Goal: Use online tool/utility

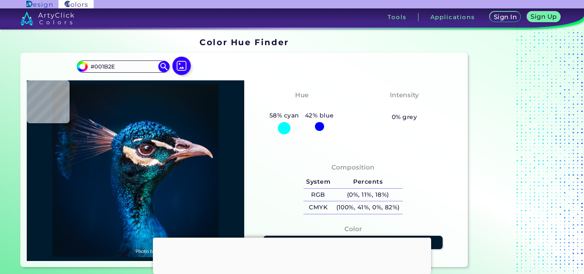
type input "#0b1521"
type input "#0B1521"
type input "#001e38"
type input "#001E38"
type input "#2ca9d1"
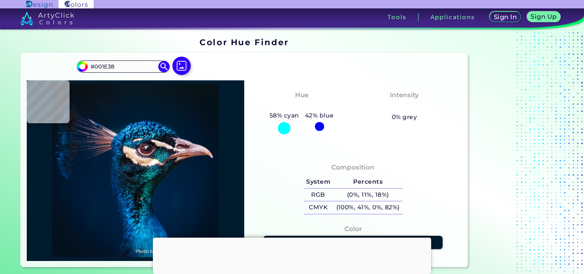
type input "#2CA9D1"
type input "#9292af"
type input "#9292AF"
type input "#faeee3"
type input "#FAEEE3"
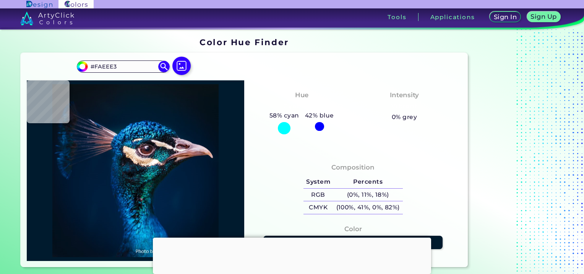
type input "#fde9d0"
type input "#FDE9D0"
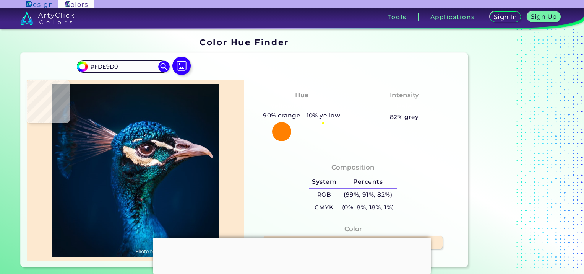
type input "#fff5dc"
type input "#FFF5DC"
type input "#05111a"
type input "#05111A"
type input "#284959"
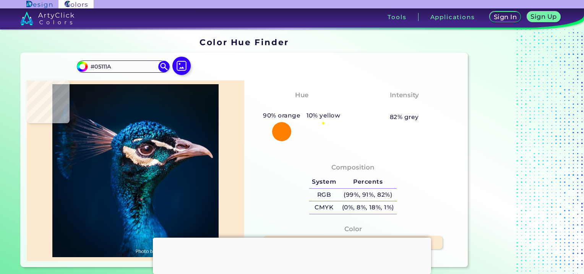
type input "#284959"
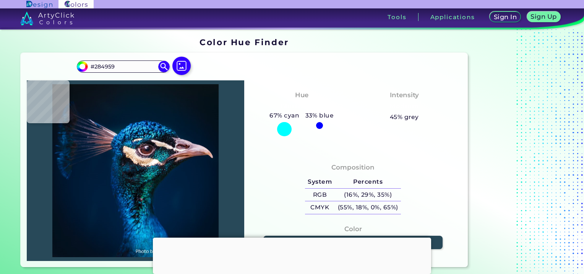
type input "#0d1b25"
type input "#0D1B25"
type input "#0b131d"
type input "#0B131D"
type input "#010d12"
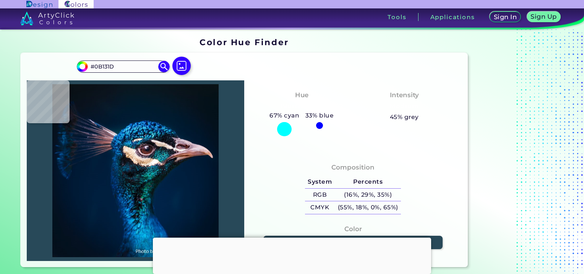
type input "#010D12"
type input "#101721"
type input "#0a0e15"
type input "#0A0E15"
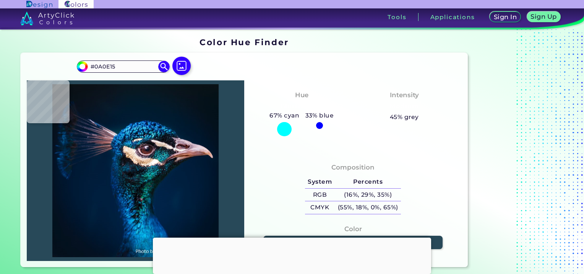
type input "#062e3e"
type input "#062E3E"
type input "#002028"
type input "#106c78"
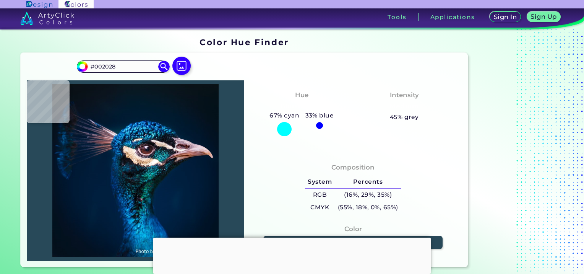
type input "#106C78"
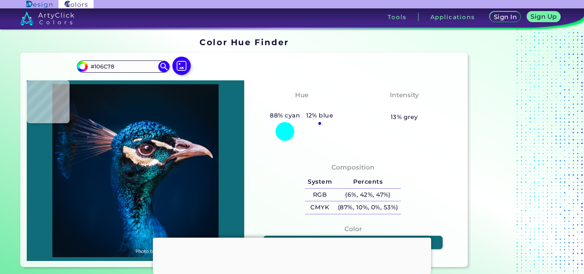
type input "#0a777f"
type input "#0A777F"
type input "#0c7372"
type input "#0C7372"
type input "#02795d"
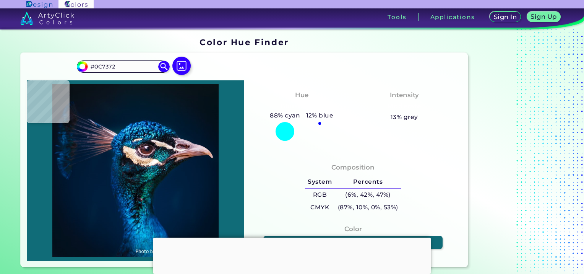
type input "#02795D"
type input "#036b5f"
type input "#036B5F"
type input "#075350"
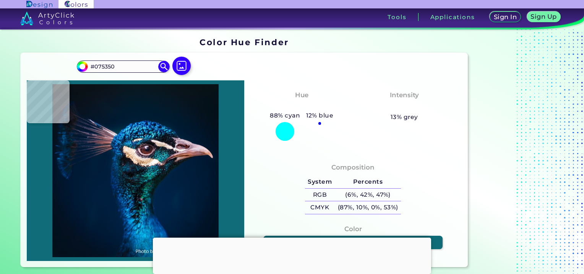
type input "#036964"
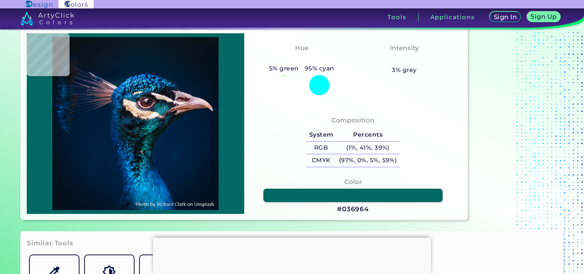
scroll to position [47, 0]
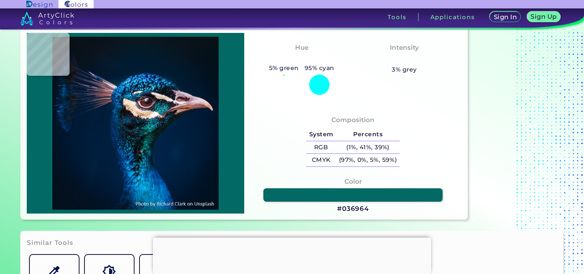
type input "#006bac"
type input "#006BAC"
type input "#005293"
type input "#002e4a"
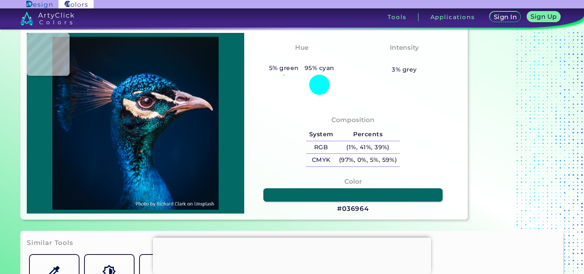
type input "#002E4A"
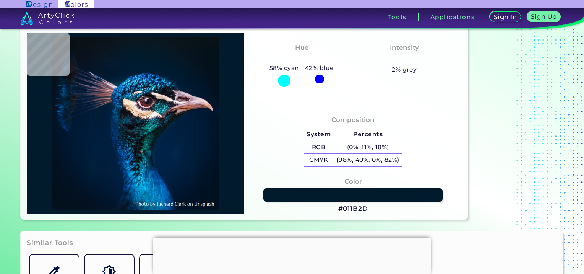
type input "#011b2d"
type input "#011B2D"
type input "#00264d"
type input "#00264D"
type input "#01244a"
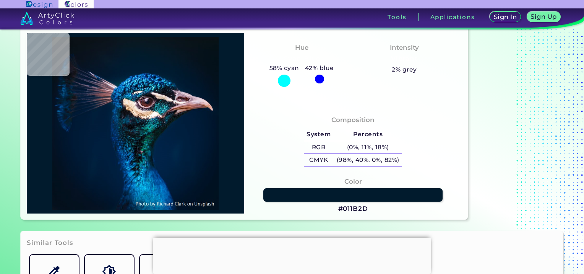
type input "#01244A"
type input "#00264a"
type input "#00264A"
type input "#012348"
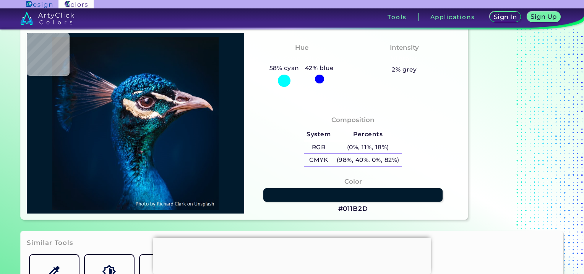
type input "#002448"
type input "#012549"
type input "#002448"
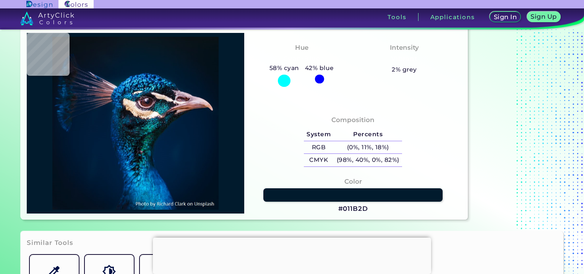
type input "#002448"
type input "#012549"
type input "#012547"
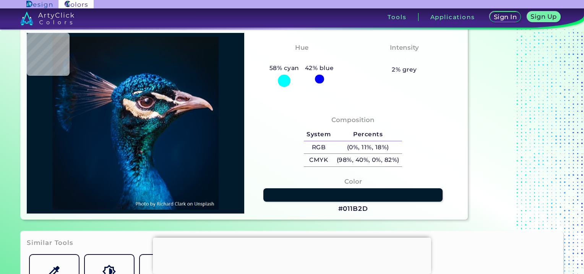
type input "#01253e"
type input "#01253E"
type input "#03263e"
type input "#03263E"
type input "#032439"
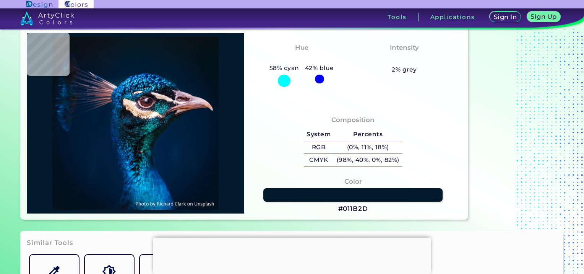
type input "#032439"
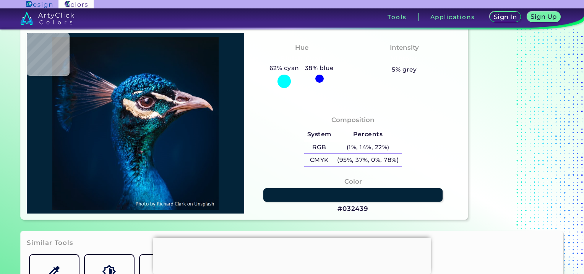
type input "#05181f"
type input "#05181F"
type input "#041617"
type input "#081616"
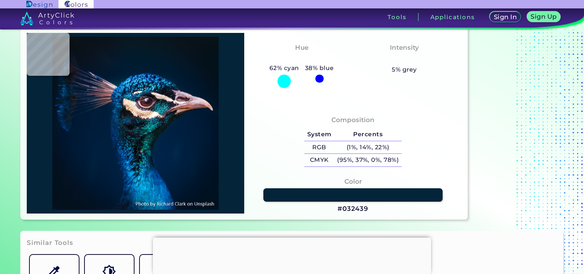
type input "#081616"
type input "#032121"
type input "#071d18"
type input "#071D18"
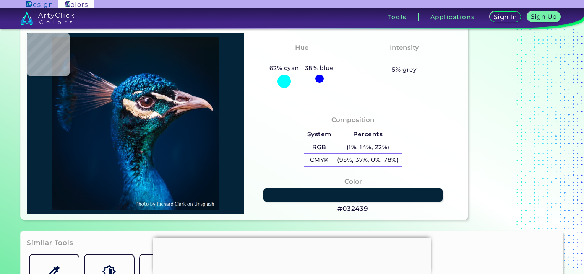
type input "#091b19"
type input "#091B19"
type input "#041c20"
type input "#041C20"
type input "#0e2e30"
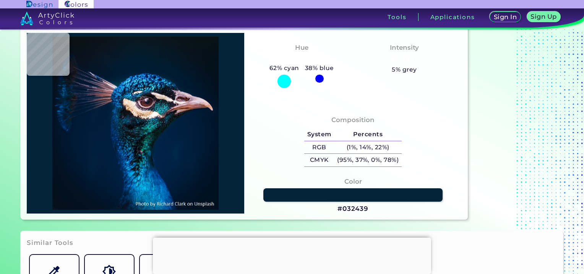
type input "#0E2E30"
type input "#093533"
type input "#021a18"
type input "#021A18"
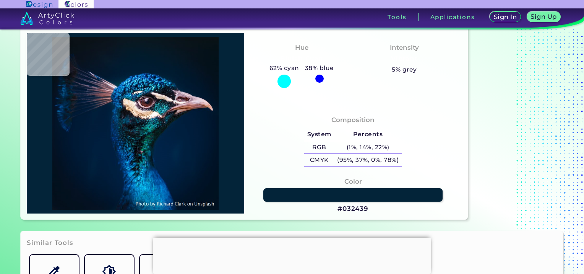
type input "#011b1d"
type input "#011B1D"
type input "#06212a"
type input "#06212A"
type input "#02313d"
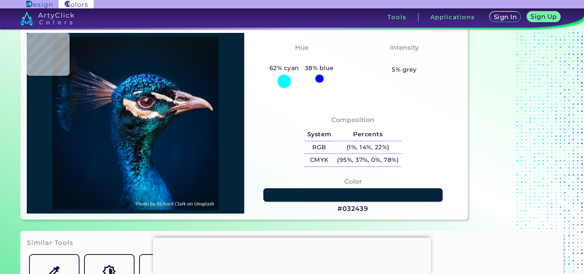
type input "#02313D"
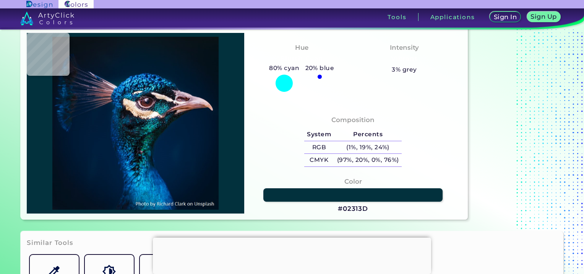
type input "#105c64"
type input "#105C64"
type input "#028888"
type input "#22a7a6"
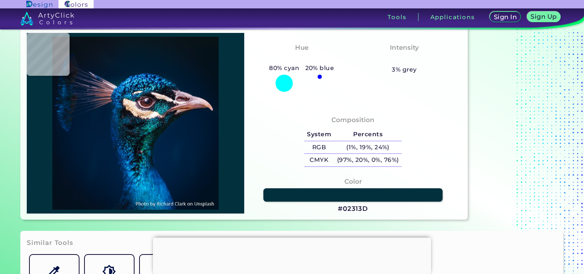
type input "#22A7A6"
type input "#097d7b"
type input "#097D7B"
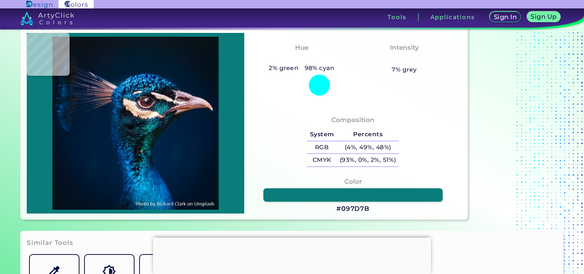
type input "#058176"
type input "#12a49d"
type input "#12A49D"
type input "#006d70"
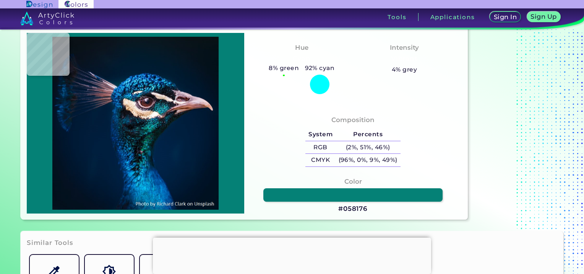
type input "#006D70"
type input "#149ea1"
type input "#149EA1"
type input "#02898b"
type input "#02898B"
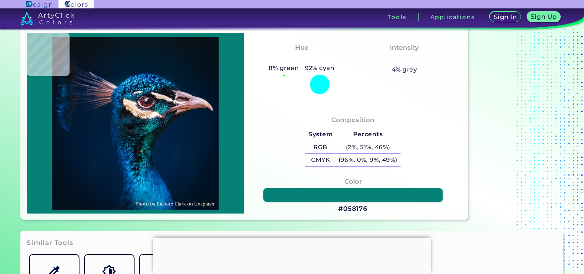
type input "#16aeaf"
type input "#16AEAF"
type input "#17a8ae"
type input "#17A8AE"
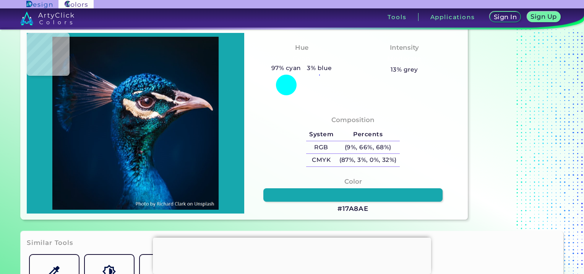
type input "#0fbdc5"
type input "#0FBDC5"
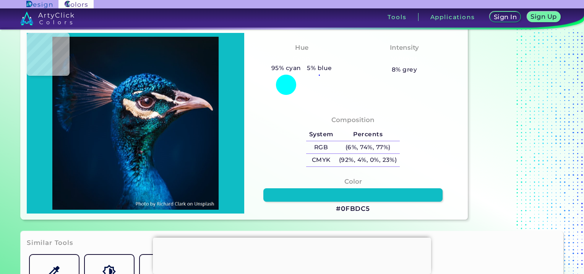
type input "#0fbfc6"
type input "#0FBFC6"
type input "#27d0d1"
type input "#27D0D1"
type input "#18a8af"
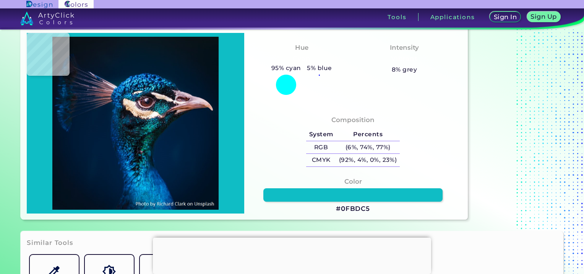
type input "#18A8AF"
type input "#005864"
type input "#00616f"
type input "#00616F"
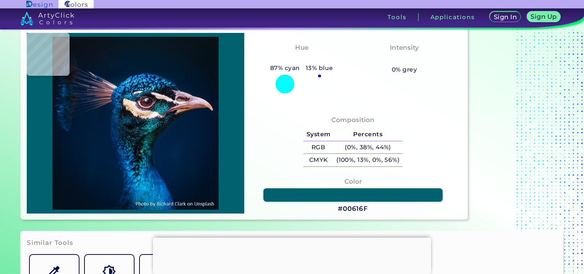
type input "#04717a"
type input "#04717A"
type input "#098f90"
type input "#098F90"
type input "#366668"
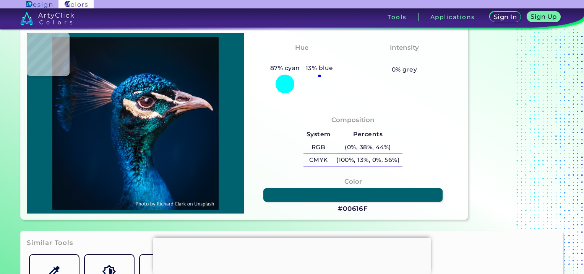
type input "#366668"
type input "#1e3c3e"
type input "#1E3C3E"
type input "#1f7d6f"
type input "#1F7D6F"
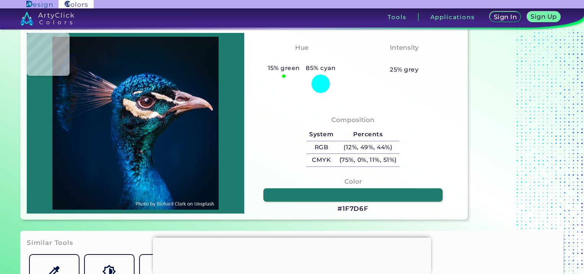
type input "#01685a"
type input "#01685A"
type input "#01766a"
type input "#01766A"
type input "#058176"
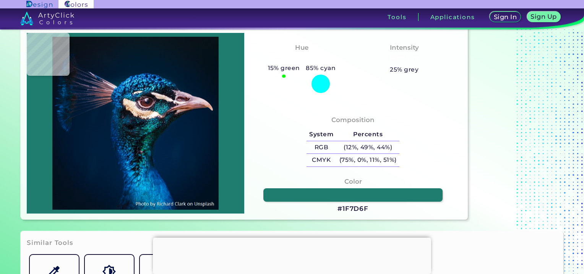
type input "#058176"
type input "#089183"
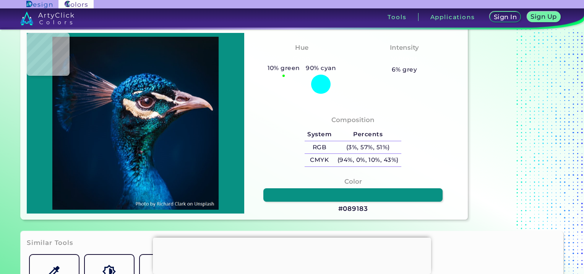
type input "#058476"
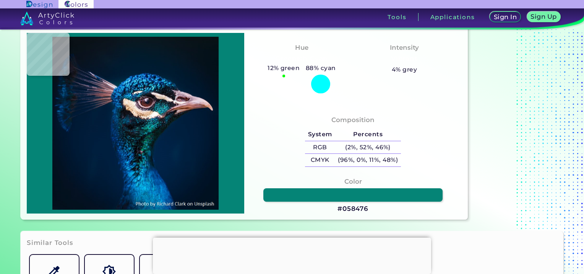
type input "#0e8678"
type input "#0E8678"
type input "#058176"
type input "#026e67"
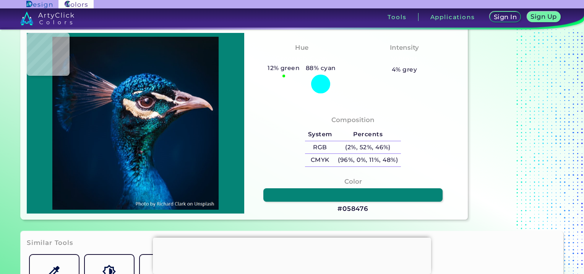
type input "#026E67"
type input "#057775"
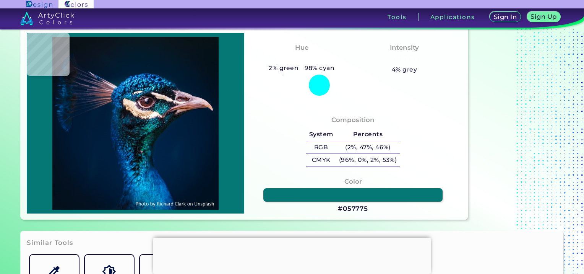
type input "#2eadc5"
type input "#2EADC5"
type input "#0564b7"
type input "#0564B7"
type input "#091217"
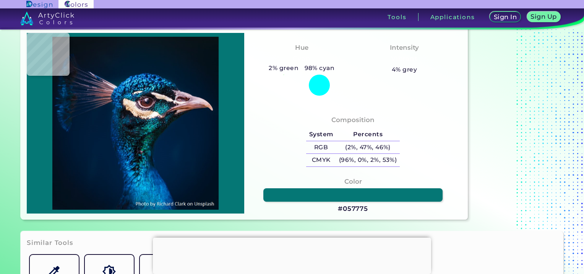
type input "#091217"
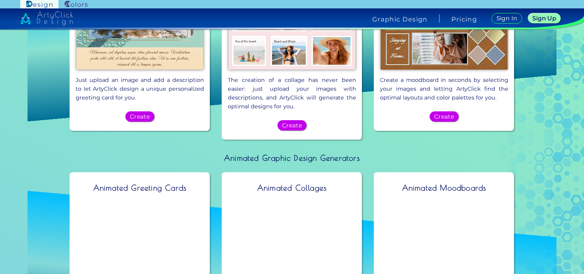
scroll to position [537, 0]
